Goal: Information Seeking & Learning: Learn about a topic

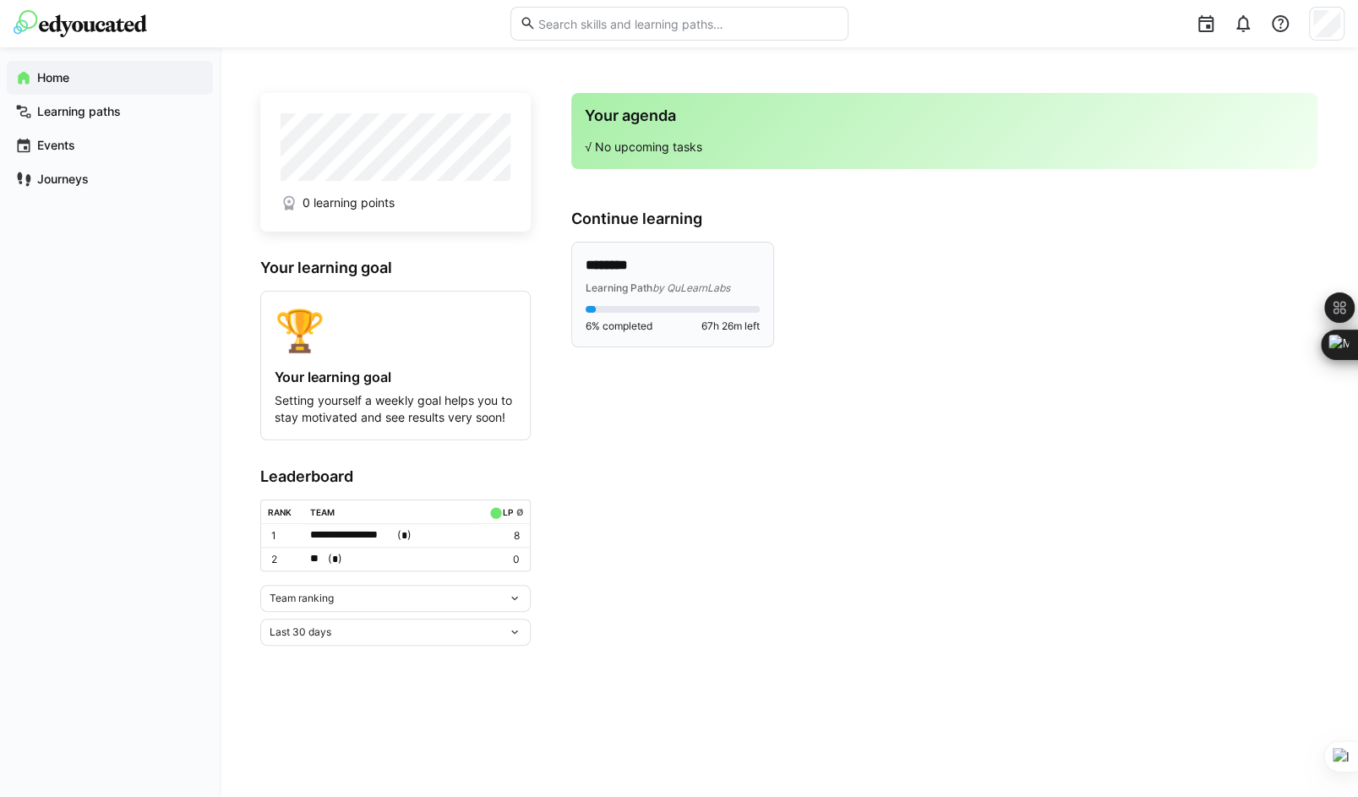
click at [647, 282] on span "by QuLearnLabs" at bounding box center [692, 287] width 78 height 13
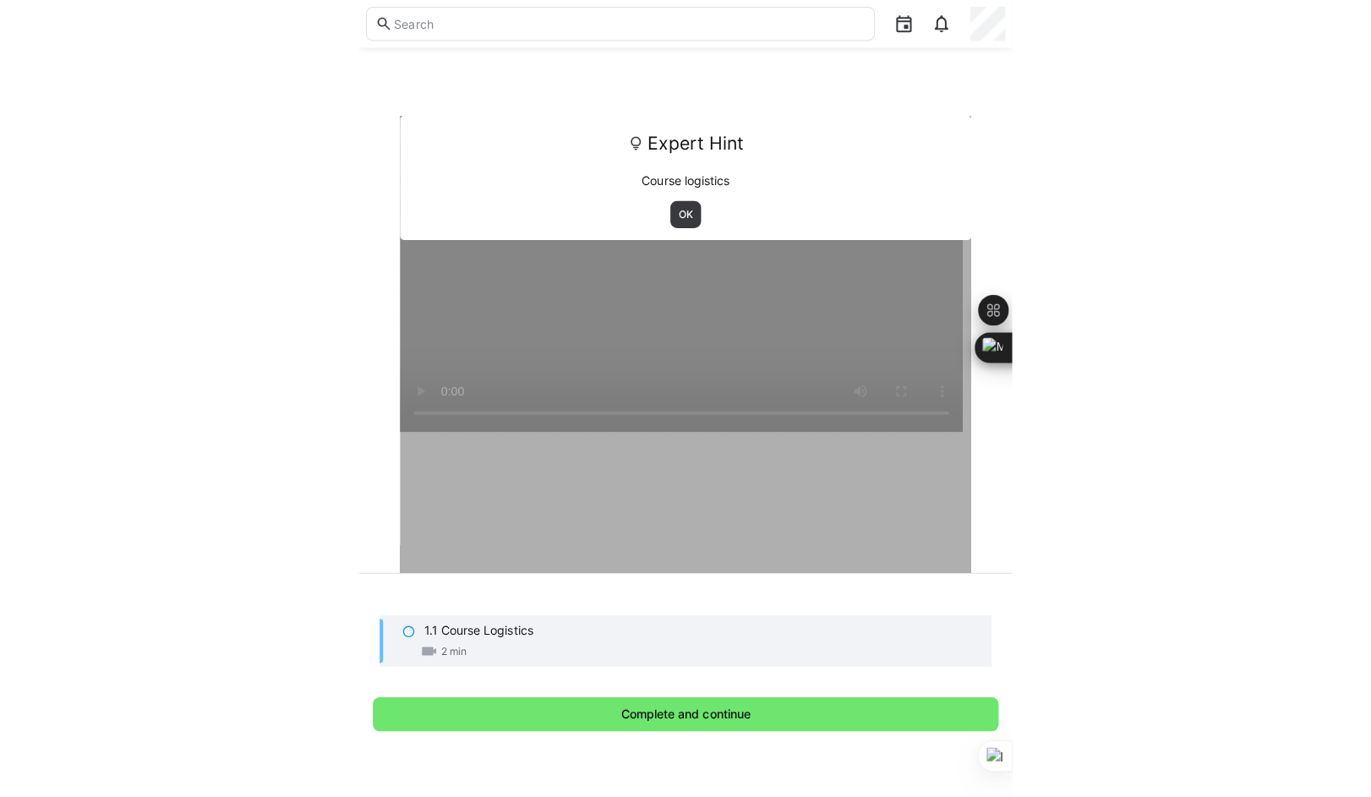
scroll to position [25, 0]
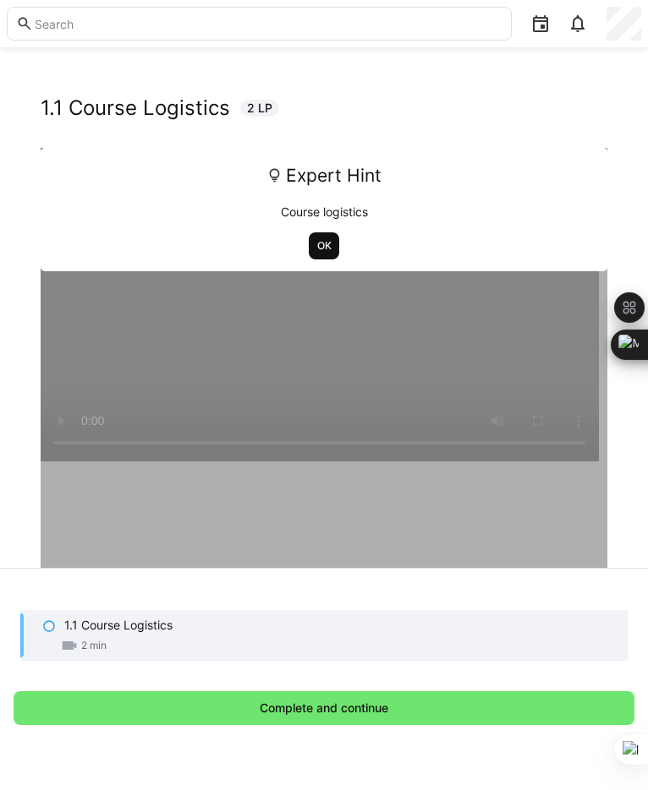
click at [326, 241] on span "OK" at bounding box center [324, 246] width 18 height 14
